Goal: Transaction & Acquisition: Obtain resource

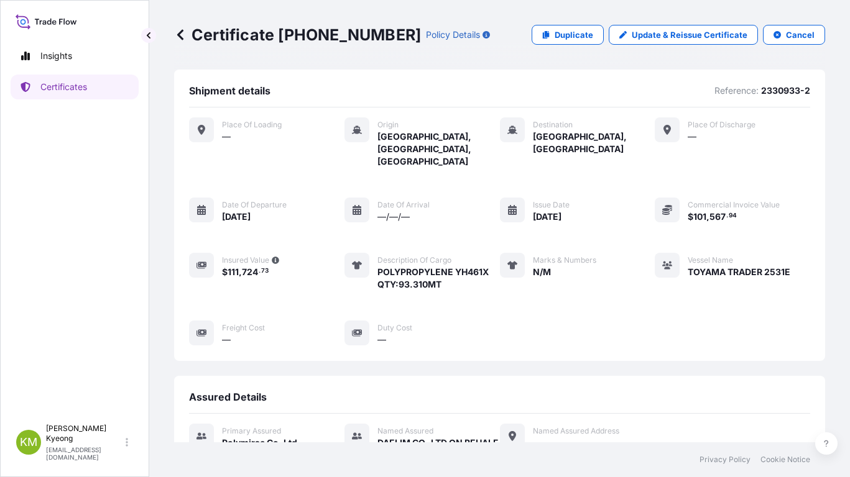
scroll to position [278, 0]
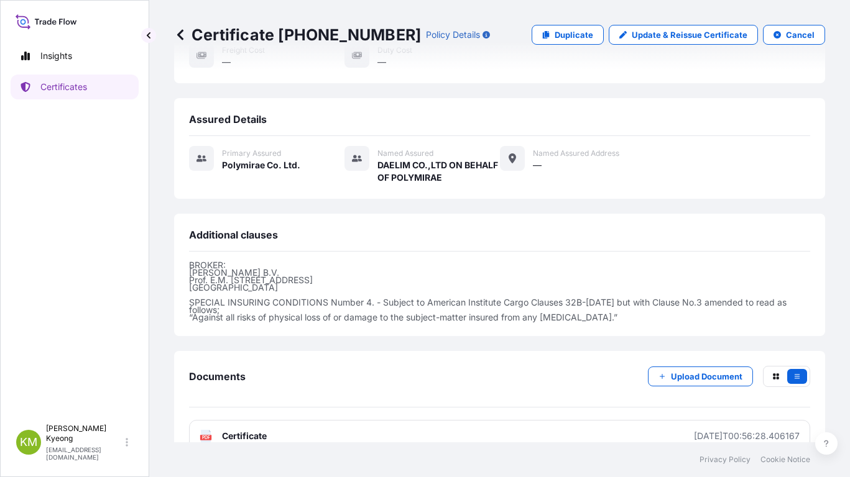
drag, startPoint x: 194, startPoint y: 274, endPoint x: 405, endPoint y: 284, distance: 211.6
click at [405, 284] on p "BROKER: [PERSON_NAME] Prof. E.M. [STREET_ADDRESS] SPECIAL INSURING CONDITIONS N…" at bounding box center [499, 292] width 621 height 60
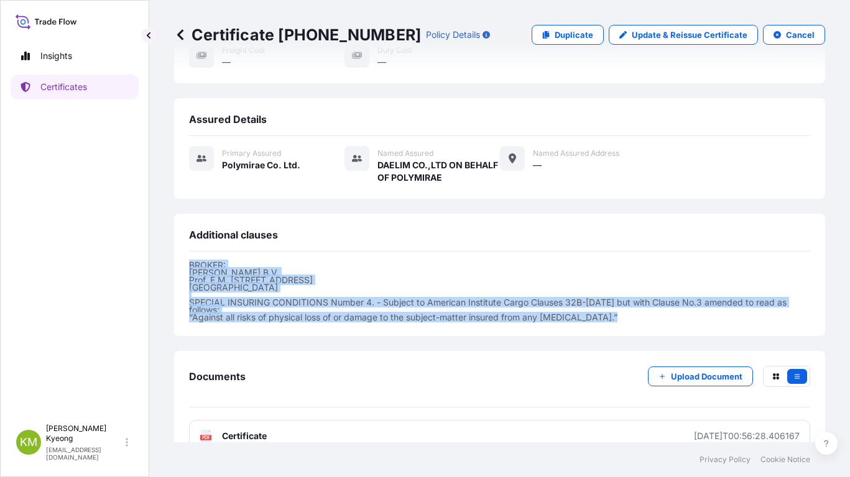
drag, startPoint x: 611, startPoint y: 295, endPoint x: 185, endPoint y: 241, distance: 429.3
click at [185, 241] on div "Additional clauses BROKER: [PERSON_NAME] Prof. E.M. [STREET_ADDRESS] SPECIAL IN…" at bounding box center [499, 275] width 651 height 122
copy p "BROKER: [PERSON_NAME] Prof. E.M. [STREET_ADDRESS] SPECIAL INSURING CONDITIONS N…"
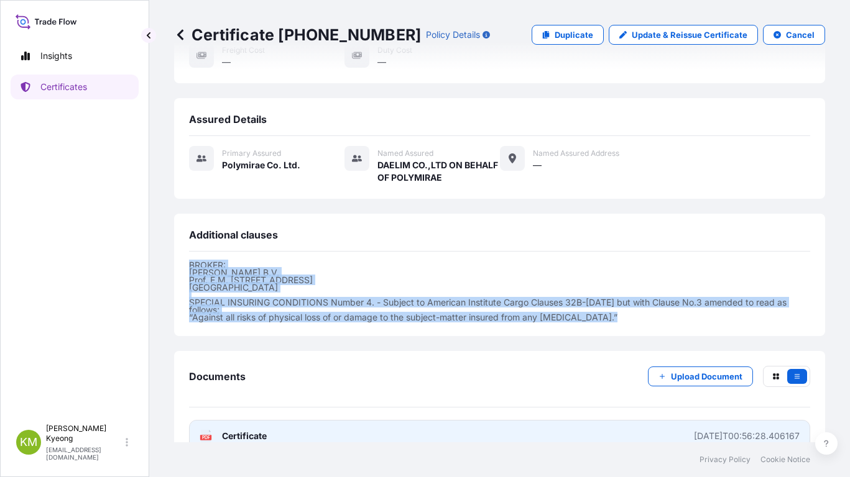
click at [251, 430] on span "Certificate" at bounding box center [244, 436] width 45 height 12
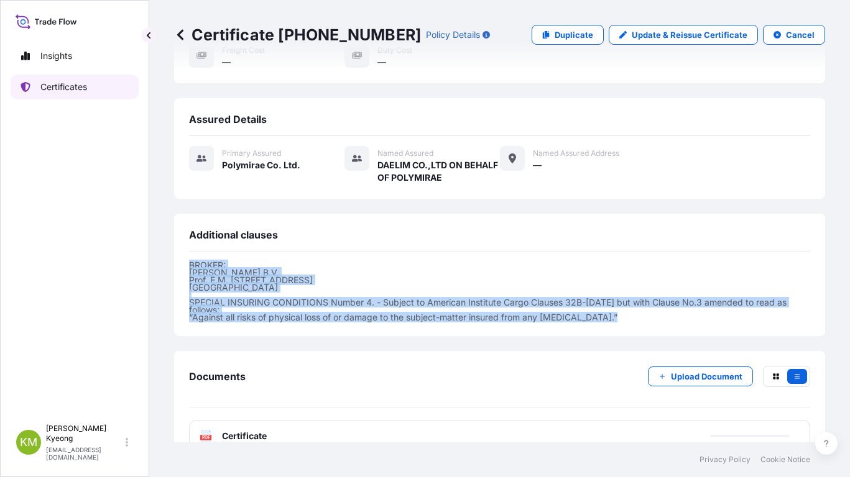
click at [87, 91] on p "Certificates" at bounding box center [63, 87] width 47 height 12
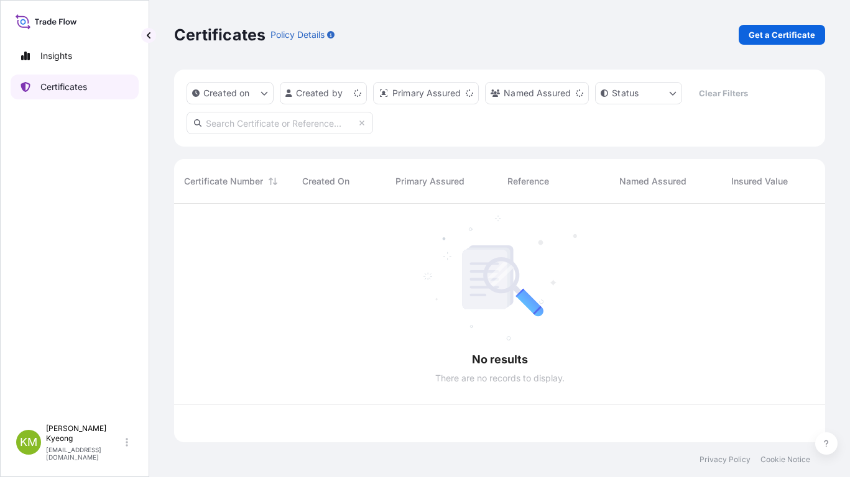
scroll to position [236, 642]
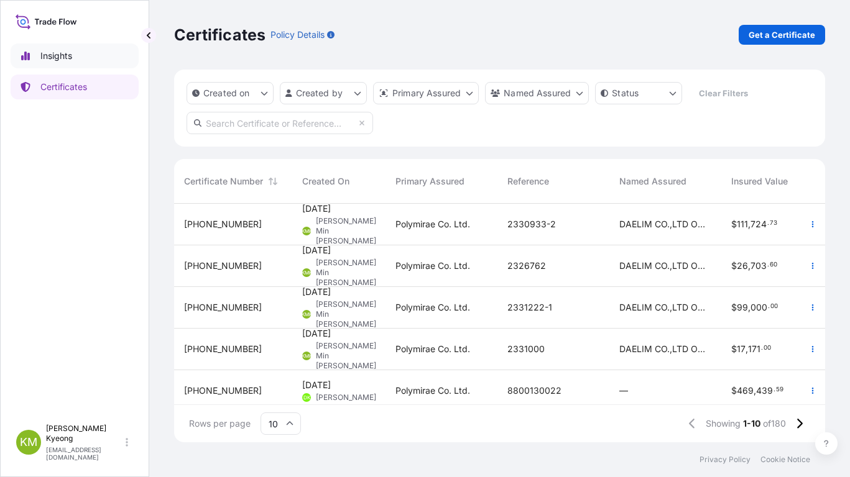
click at [60, 59] on p "Insights" at bounding box center [56, 56] width 32 height 12
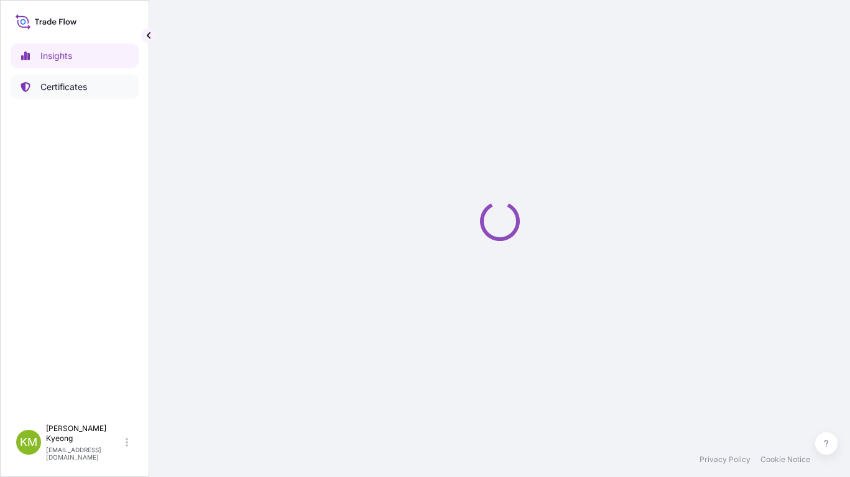
select select "2025"
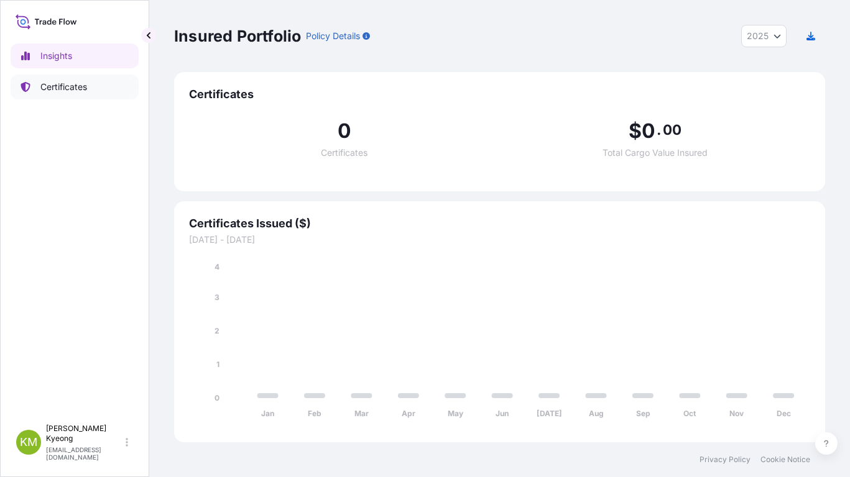
click at [67, 87] on p "Certificates" at bounding box center [63, 87] width 47 height 12
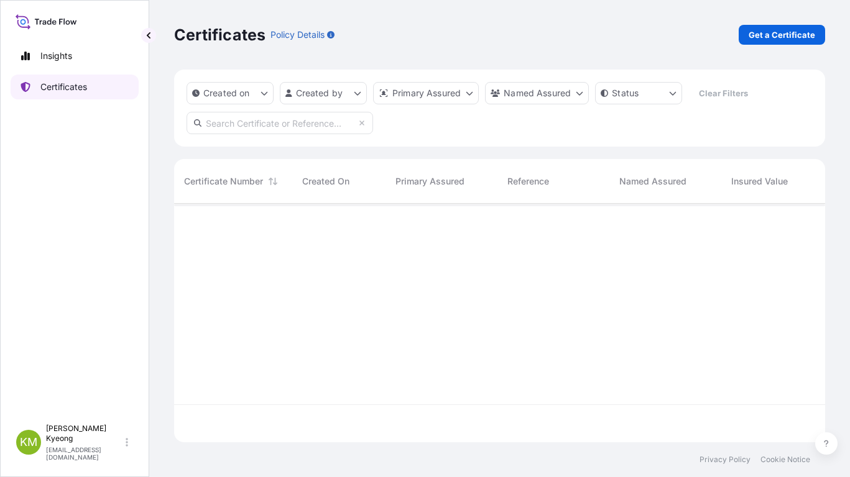
scroll to position [236, 642]
click at [770, 34] on p "Get a Certificate" at bounding box center [782, 35] width 67 height 12
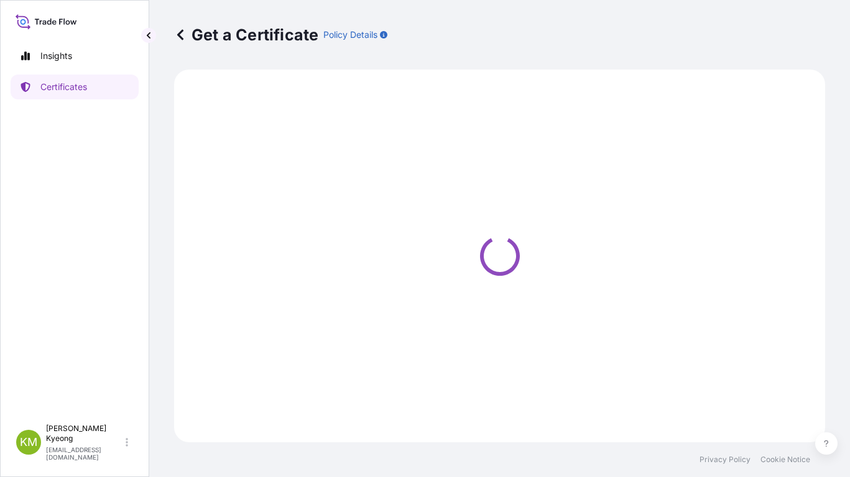
select select "Sea"
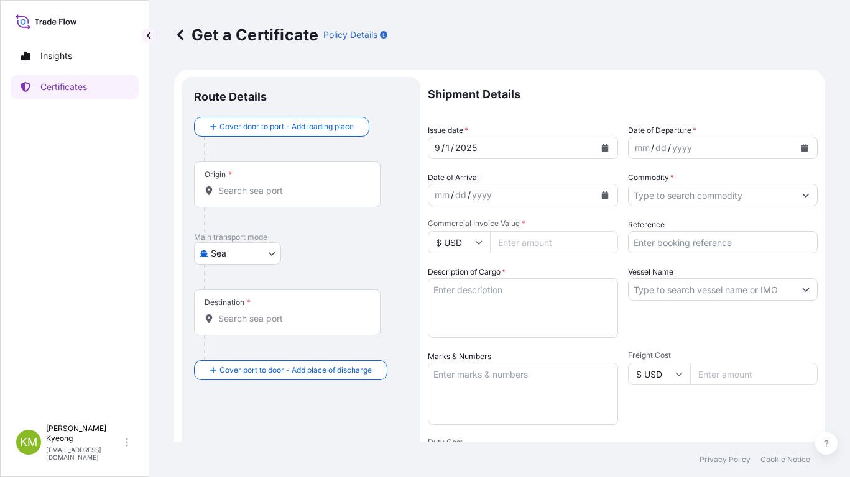
click at [383, 34] on icon "button" at bounding box center [383, 34] width 7 height 7
click at [241, 259] on body "Insights Certificates [PERSON_NAME] Min [PERSON_NAME] [EMAIL_ADDRESS][DOMAIN_NA…" at bounding box center [425, 238] width 850 height 477
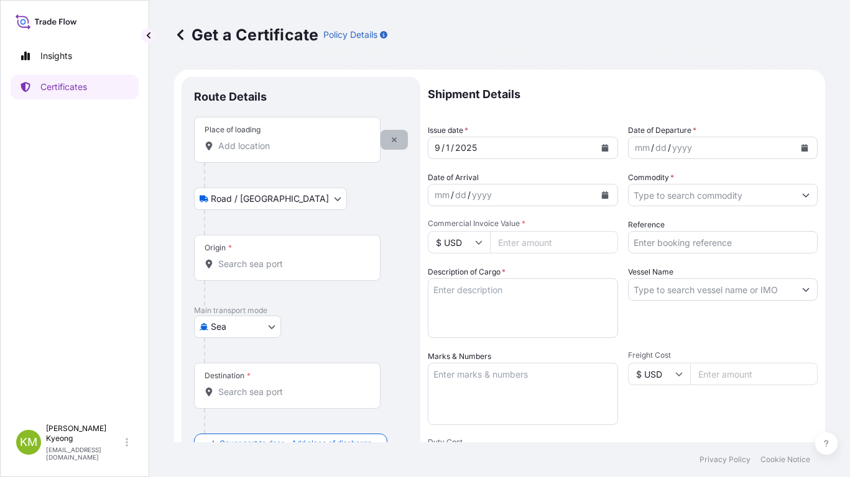
click at [396, 142] on icon "button" at bounding box center [393, 139] width 7 height 7
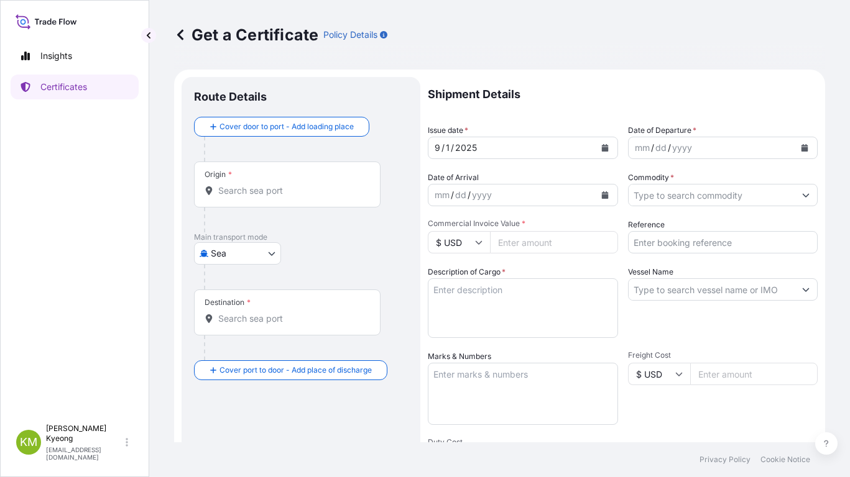
click at [661, 201] on input "Commodity *" at bounding box center [712, 195] width 167 height 22
click at [688, 200] on input "Commodity *" at bounding box center [712, 195] width 167 height 22
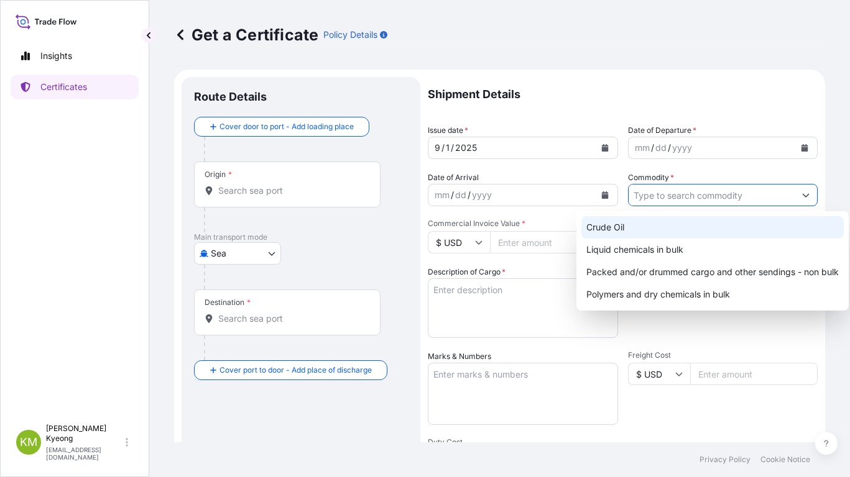
click at [727, 88] on p "Shipment Details" at bounding box center [623, 94] width 390 height 35
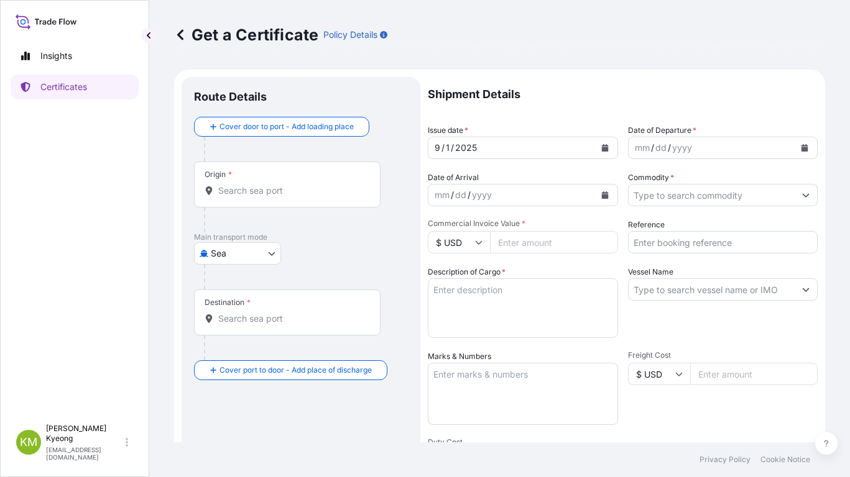
click at [663, 297] on input "Vessel Name" at bounding box center [712, 290] width 167 height 22
click at [702, 288] on input "Vessel Name" at bounding box center [712, 290] width 167 height 22
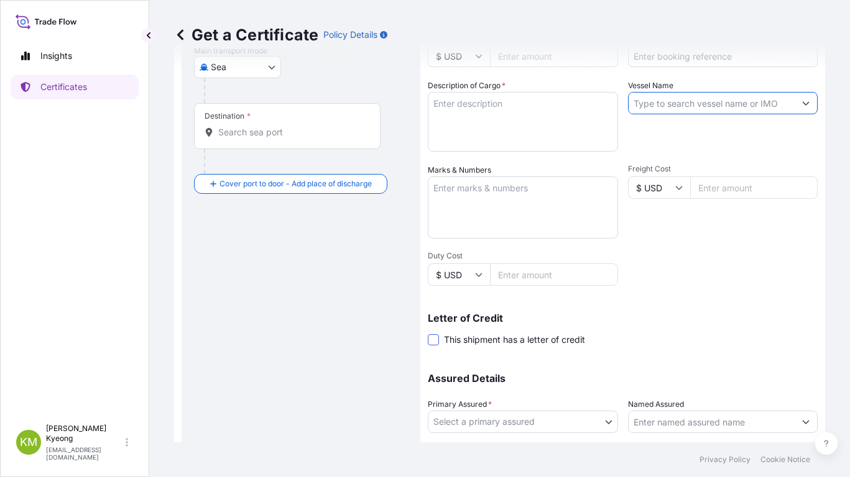
click at [433, 341] on span at bounding box center [433, 339] width 11 height 11
click at [428, 333] on input "This shipment has a letter of credit" at bounding box center [428, 333] width 0 height 0
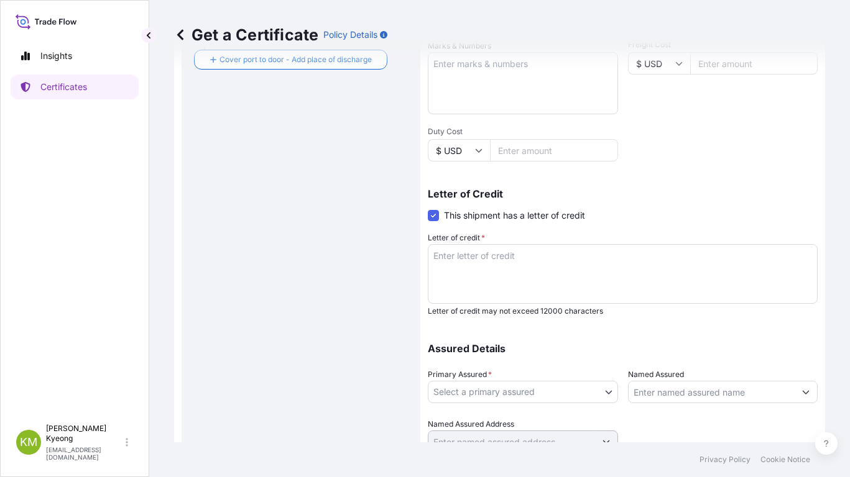
scroll to position [364, 0]
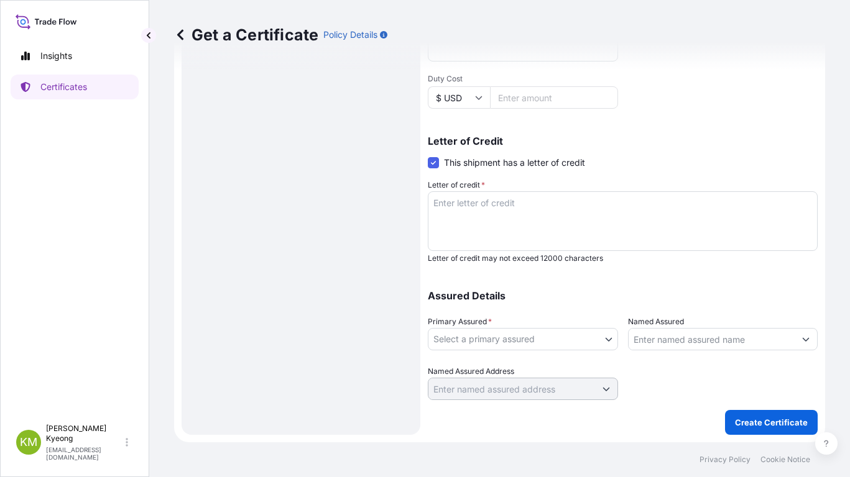
click at [640, 345] on input "Named Assured" at bounding box center [712, 339] width 167 height 22
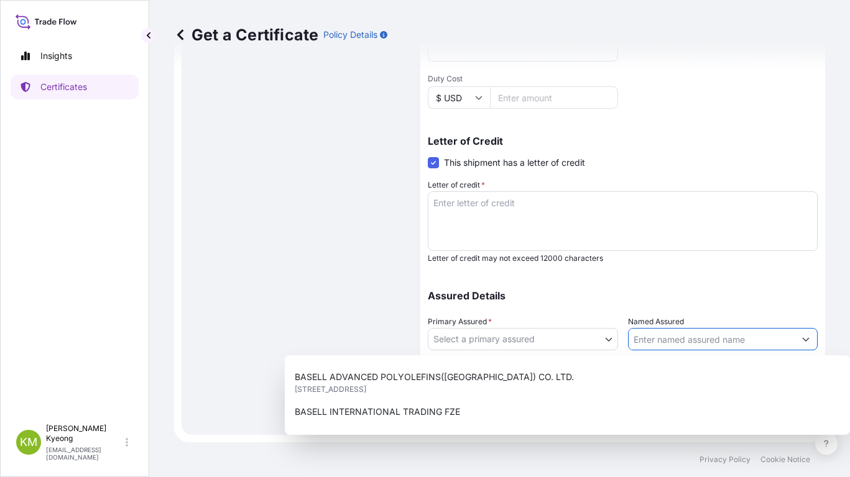
scroll to position [415, 0]
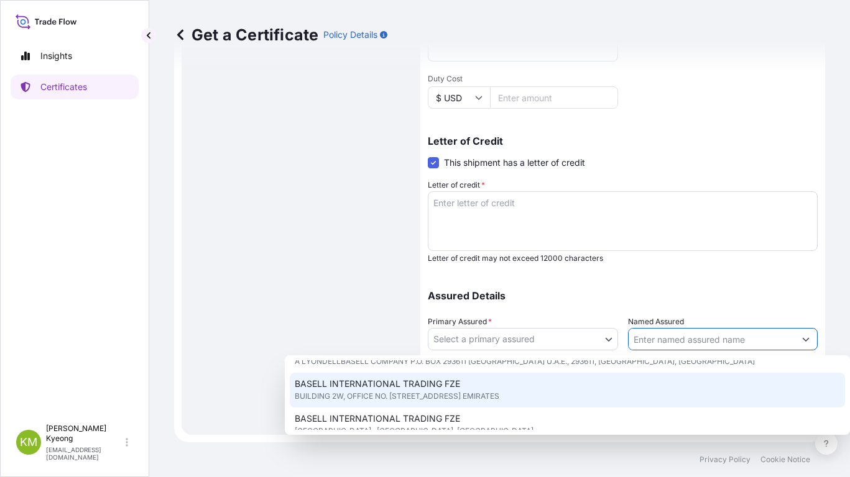
click at [661, 340] on input "Named Assured" at bounding box center [712, 339] width 167 height 22
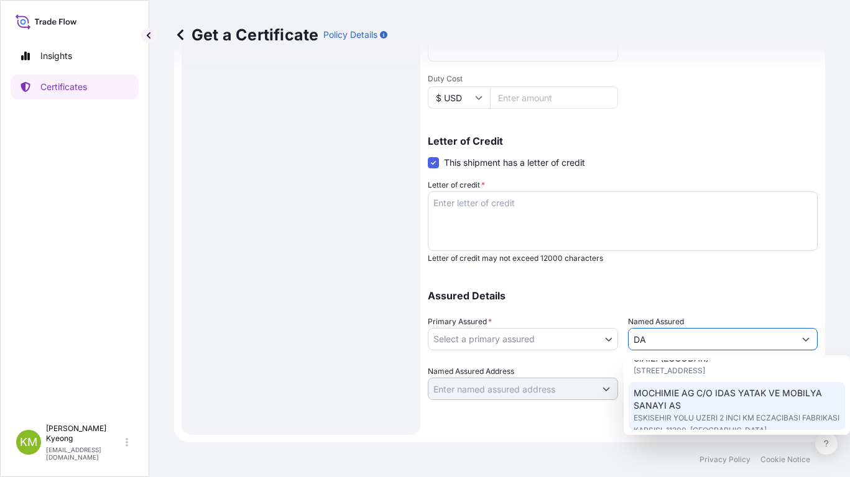
scroll to position [0, 0]
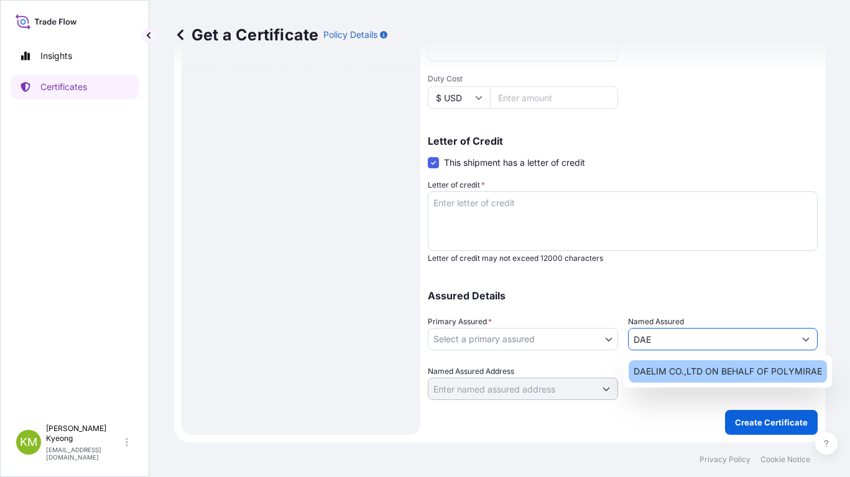
click at [661, 372] on span "DAELIM CO.,LTD ON BEHALF OF POLYMIRAE" at bounding box center [728, 372] width 188 height 12
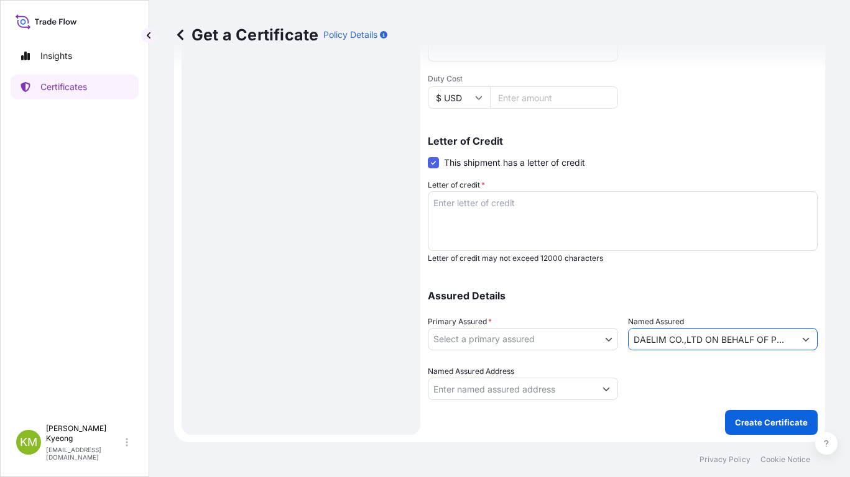
type input "DAELIM CO.,LTD ON BEHALF OF POLYMIRAE"
click at [595, 391] on button "Show suggestions" at bounding box center [606, 389] width 22 height 22
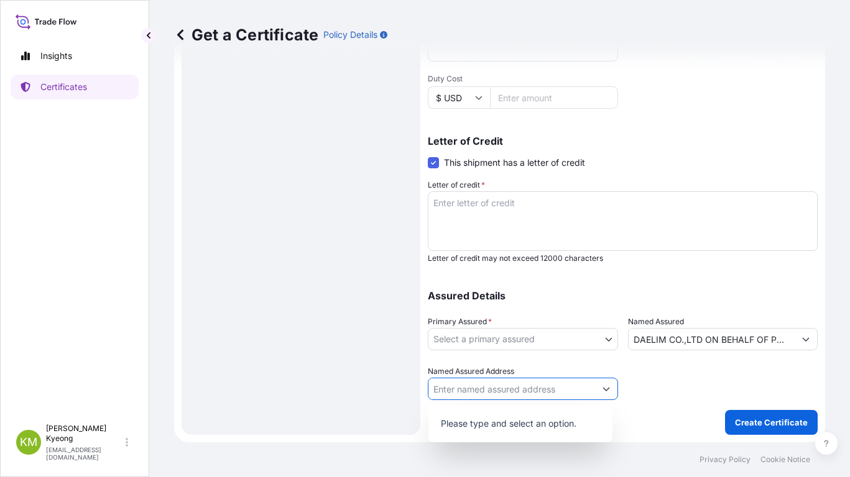
click at [671, 362] on div "Assured Details Primary Assured * Select a primary assured Polymirae Co. Ltd. N…" at bounding box center [623, 338] width 390 height 124
